Goal: Navigation & Orientation: Understand site structure

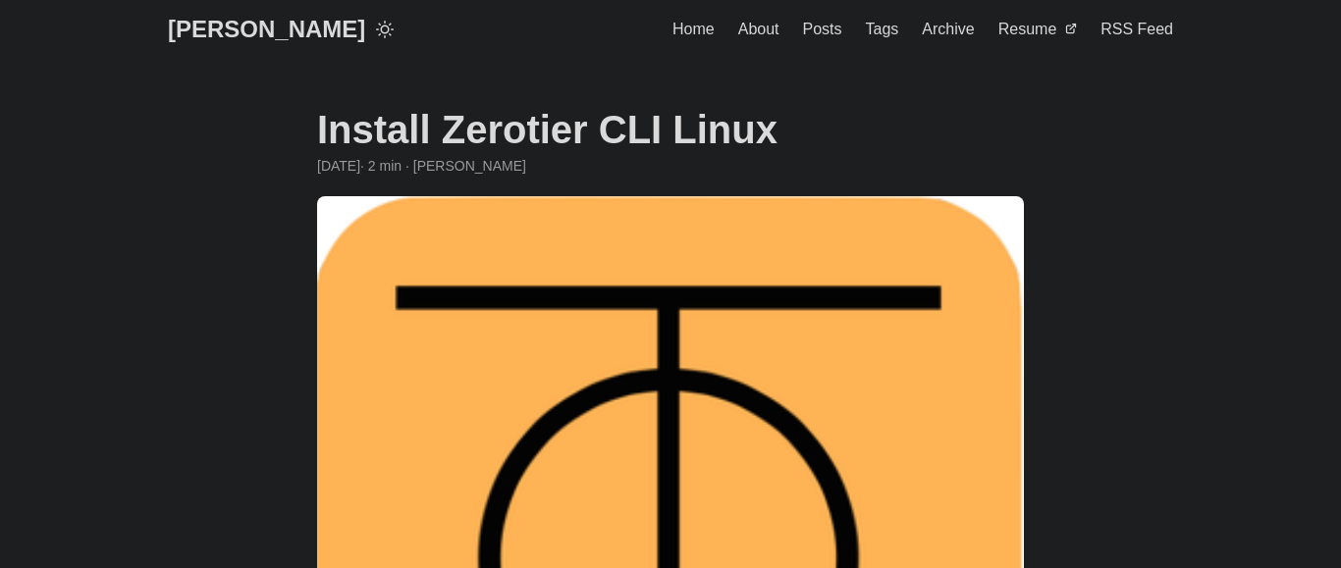
click at [752, 31] on span "About" at bounding box center [758, 29] width 41 height 17
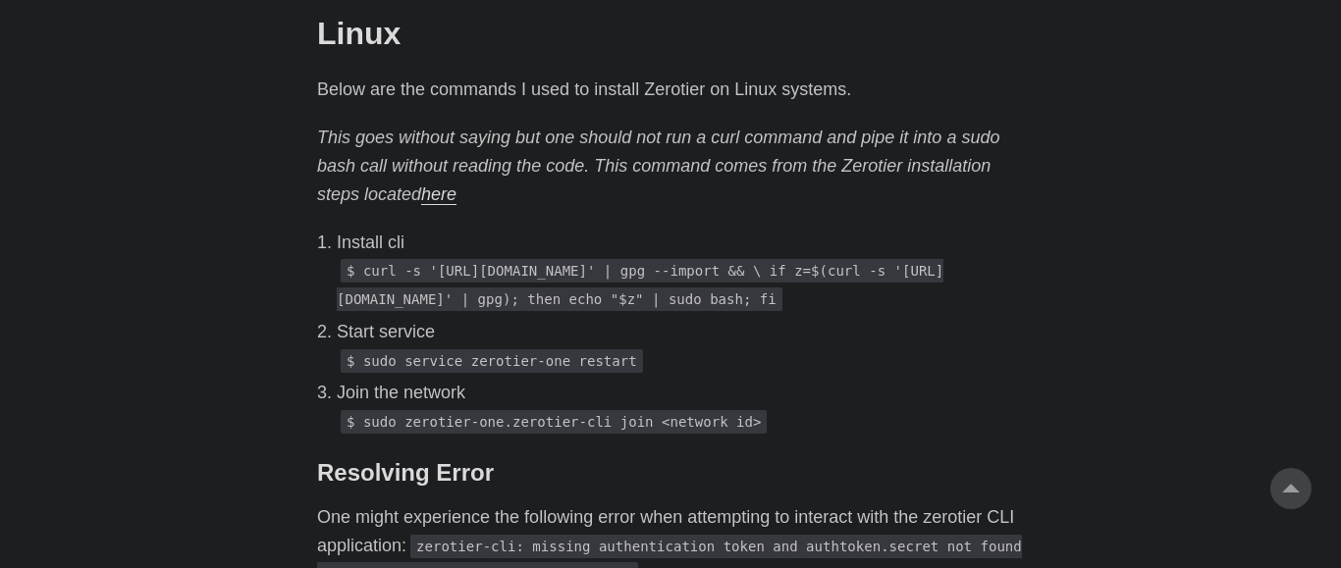
scroll to position [1626, 0]
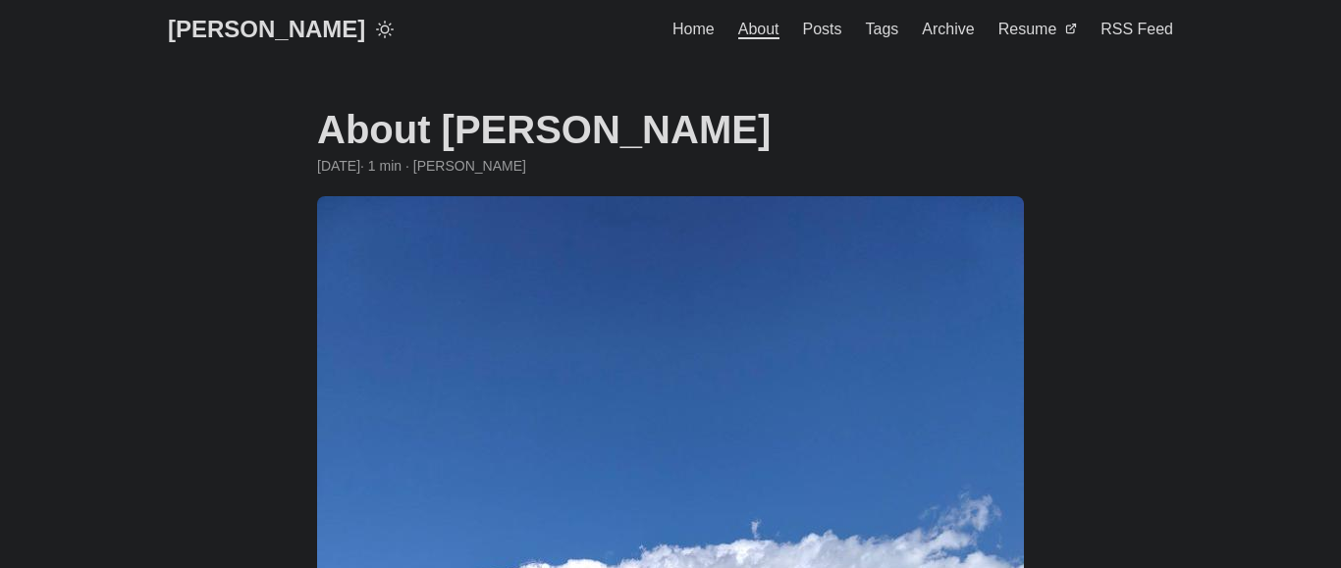
click at [1016, 33] on span "Resume" at bounding box center [1027, 29] width 59 height 17
click at [830, 34] on span "Posts" at bounding box center [822, 29] width 39 height 17
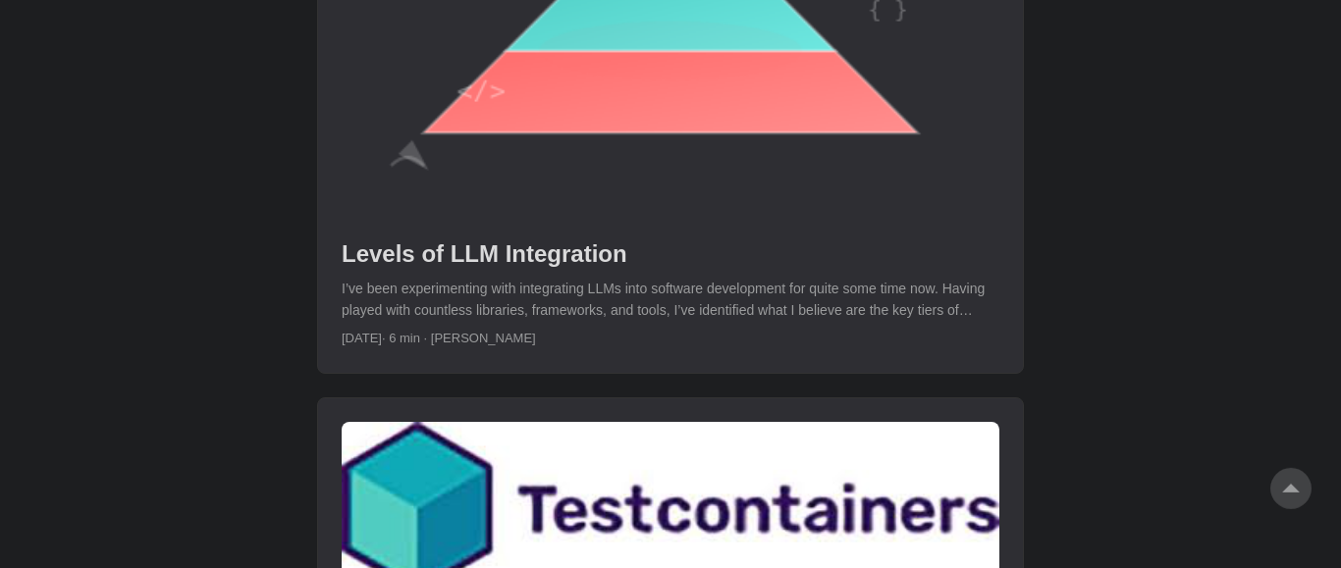
scroll to position [1219, 0]
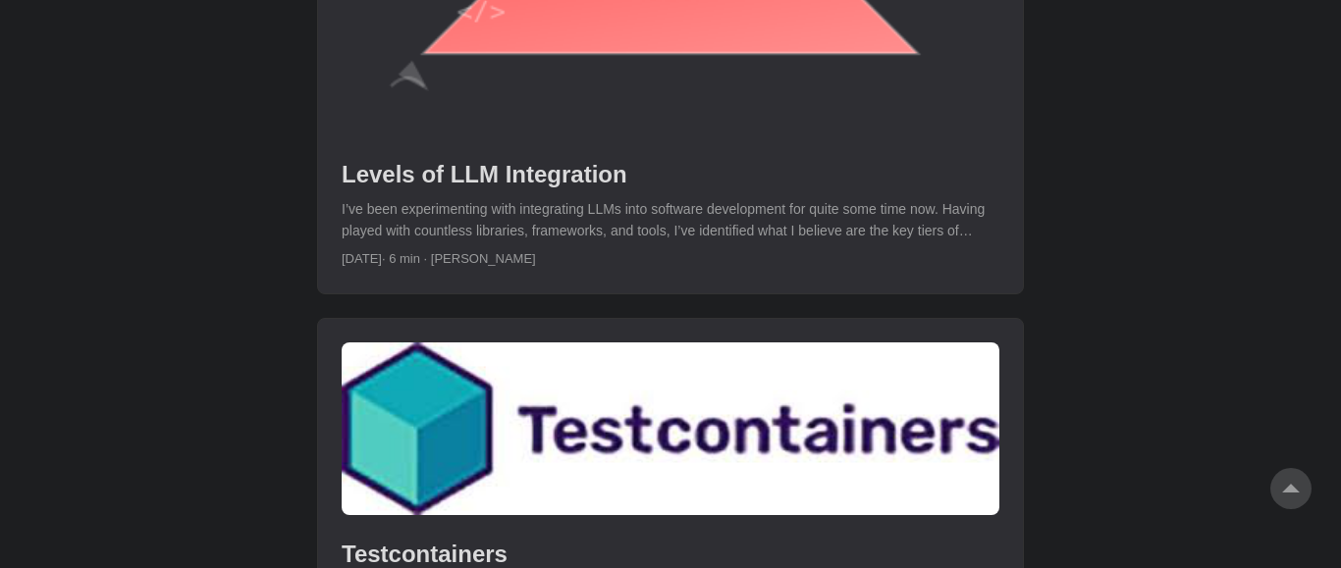
drag, startPoint x: 769, startPoint y: 67, endPoint x: 782, endPoint y: 82, distance: 20.9
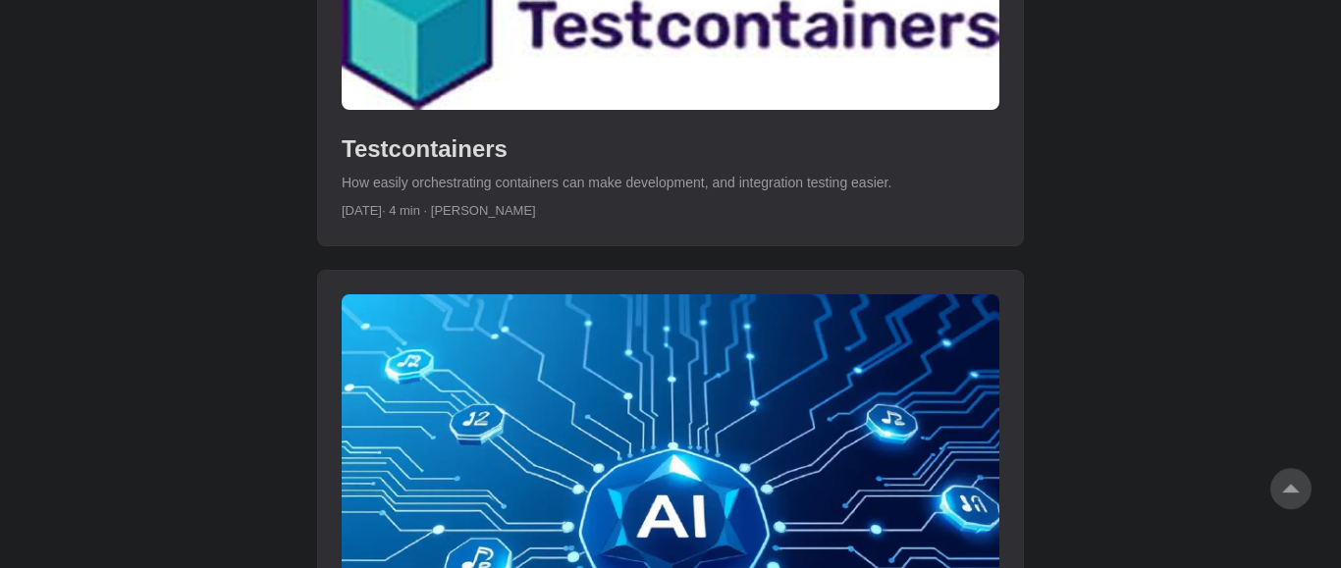
scroll to position [1626, 0]
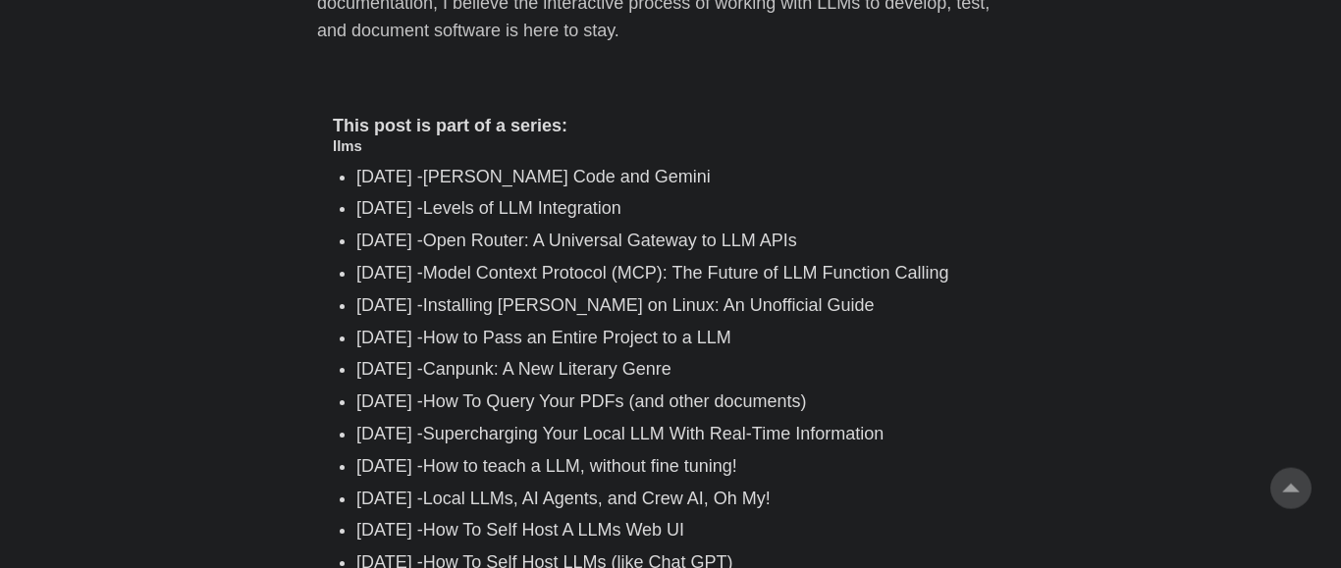
scroll to position [6705, 0]
